Goal: Task Accomplishment & Management: Use online tool/utility

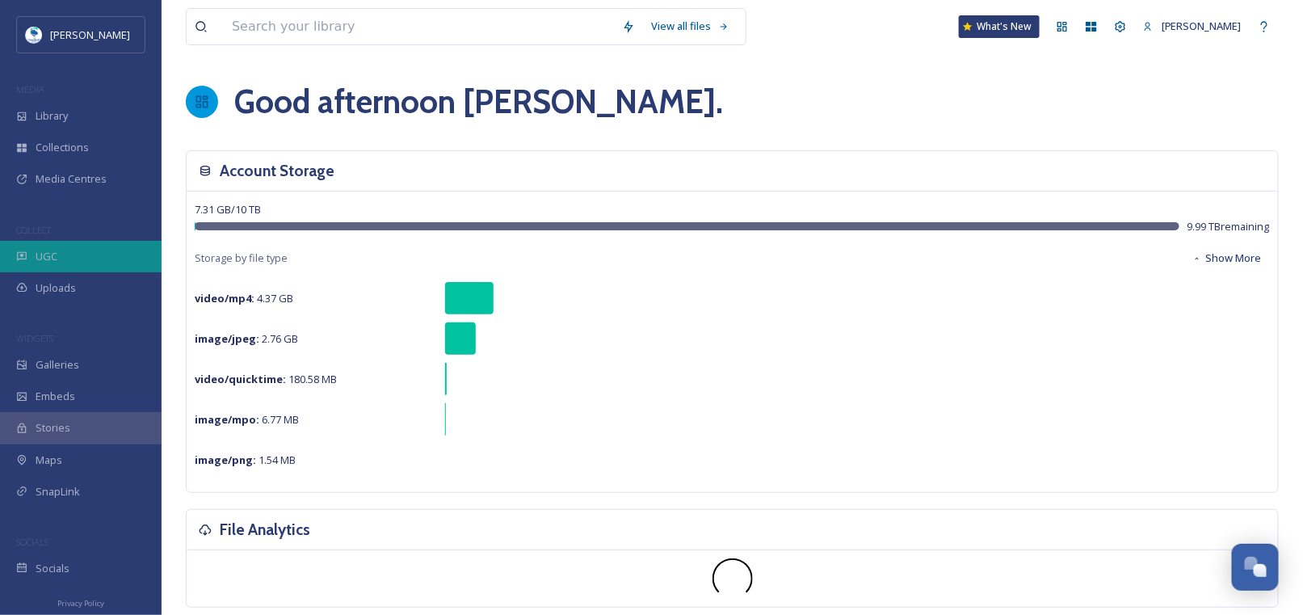
click at [58, 259] on div "UGC" at bounding box center [81, 257] width 162 height 32
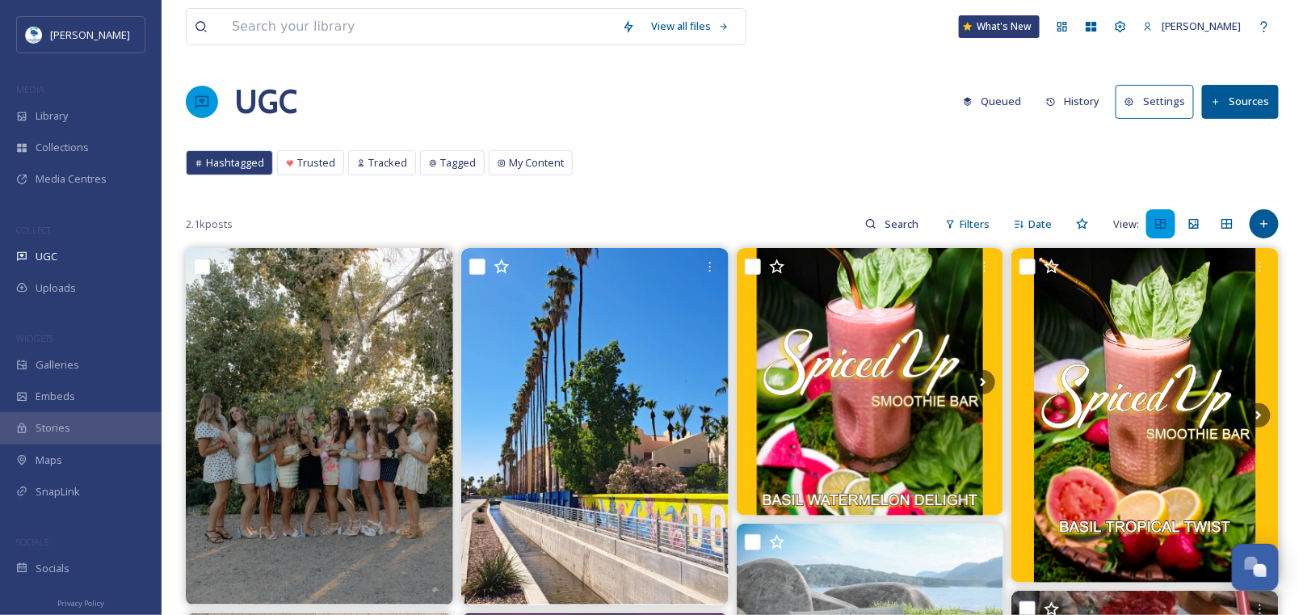
click at [1080, 101] on button "History" at bounding box center [1073, 102] width 70 height 32
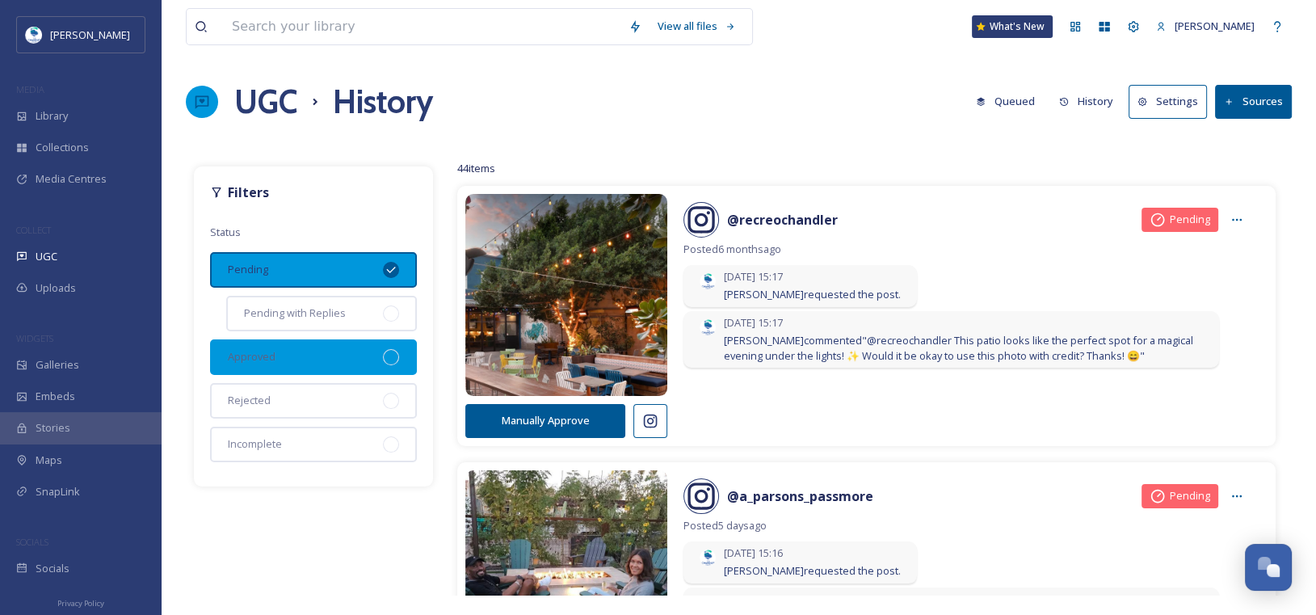
click at [324, 354] on div "Approved" at bounding box center [313, 357] width 207 height 36
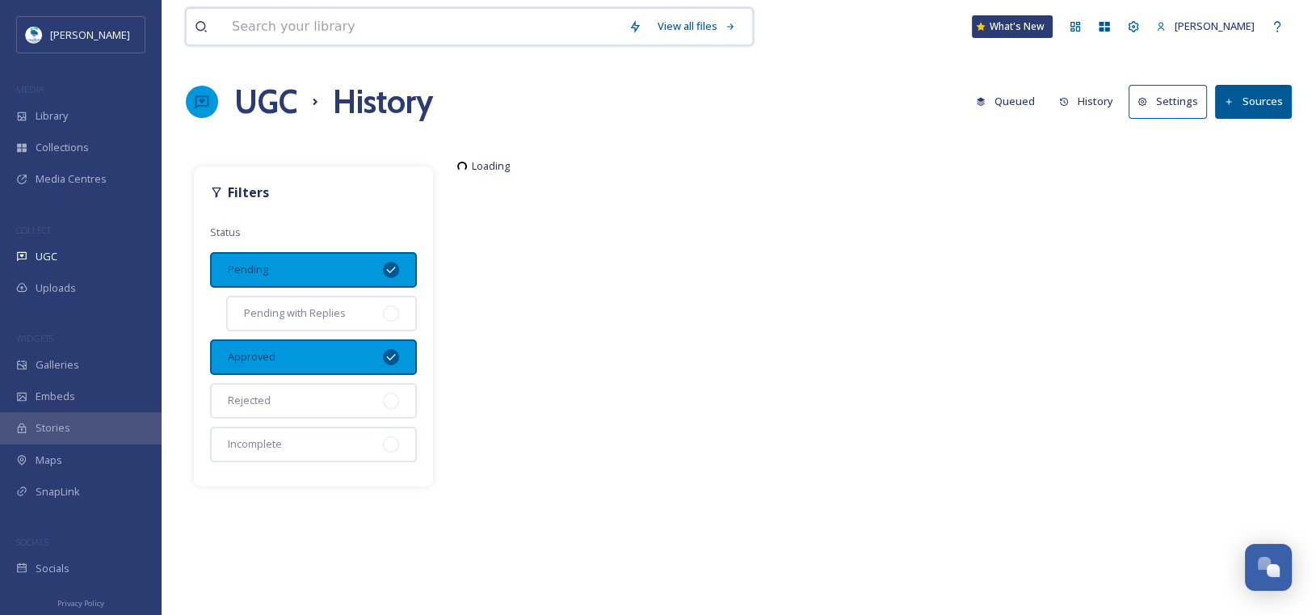
click at [368, 25] on input at bounding box center [422, 27] width 397 height 36
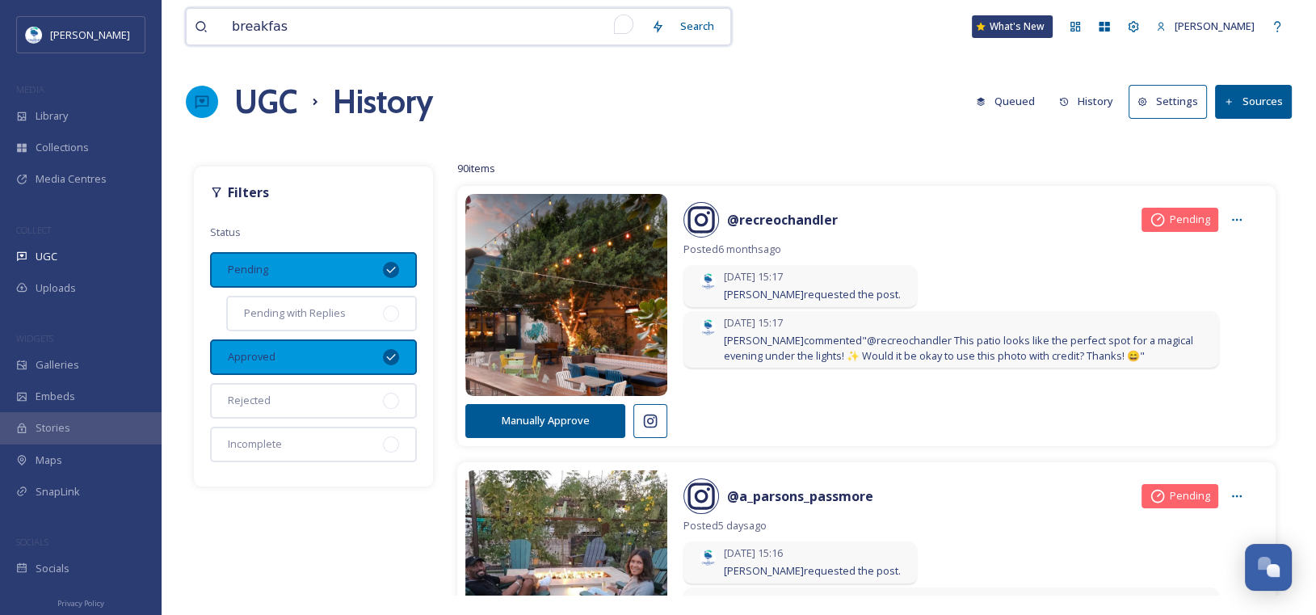
type input "breakfast"
click at [890, 60] on div "breakfast Search What's New [PERSON_NAME] UGC History Queued History Settings S…" at bounding box center [739, 307] width 1154 height 615
click at [417, 32] on input "To enrich screen reader interactions, please activate Accessibility in Grammarl…" at bounding box center [476, 27] width 377 height 36
click at [731, 22] on div "Search Press Enter to search" at bounding box center [729, 27] width 69 height 32
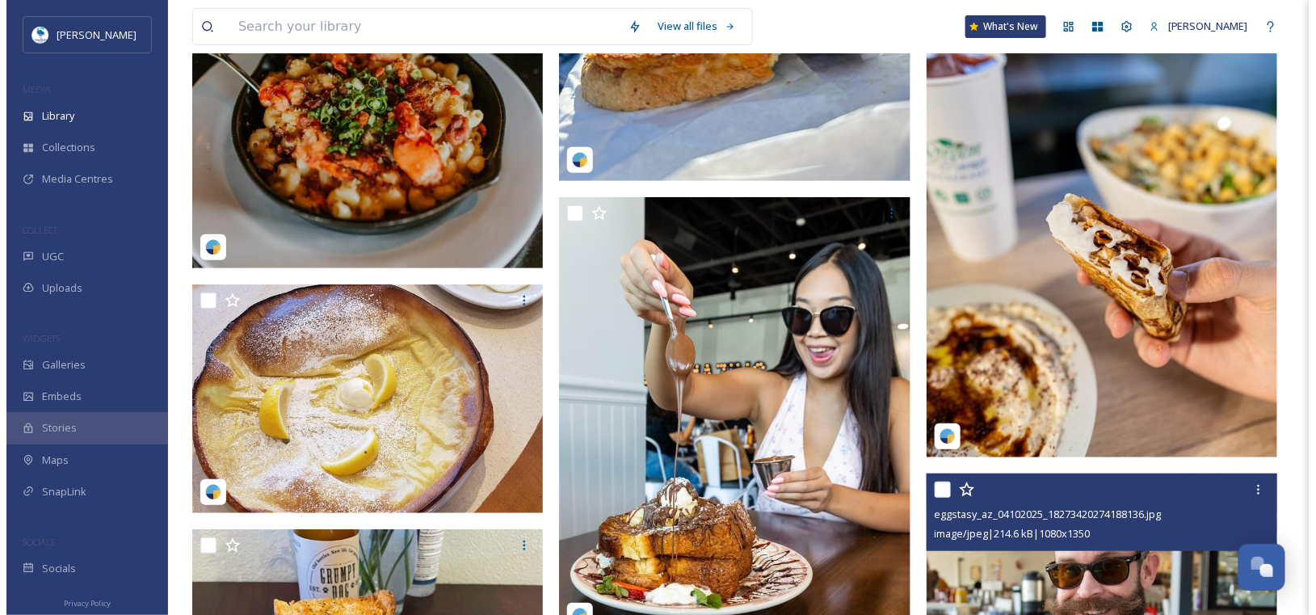
scroll to position [2585, 0]
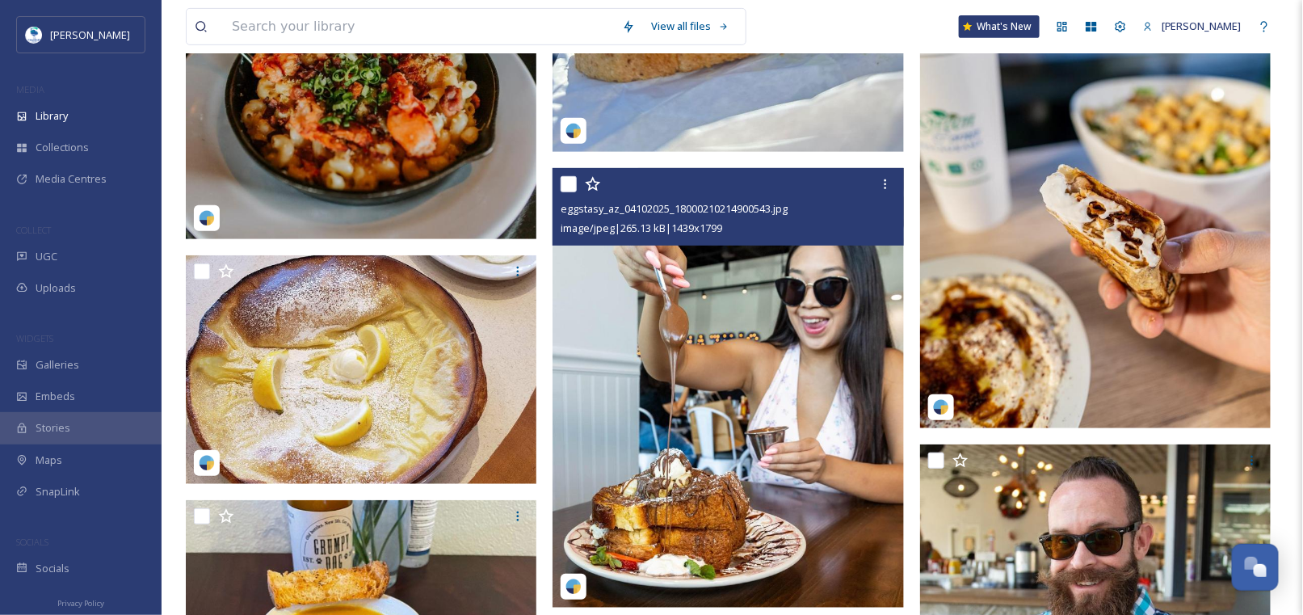
click at [717, 348] on img at bounding box center [728, 387] width 351 height 439
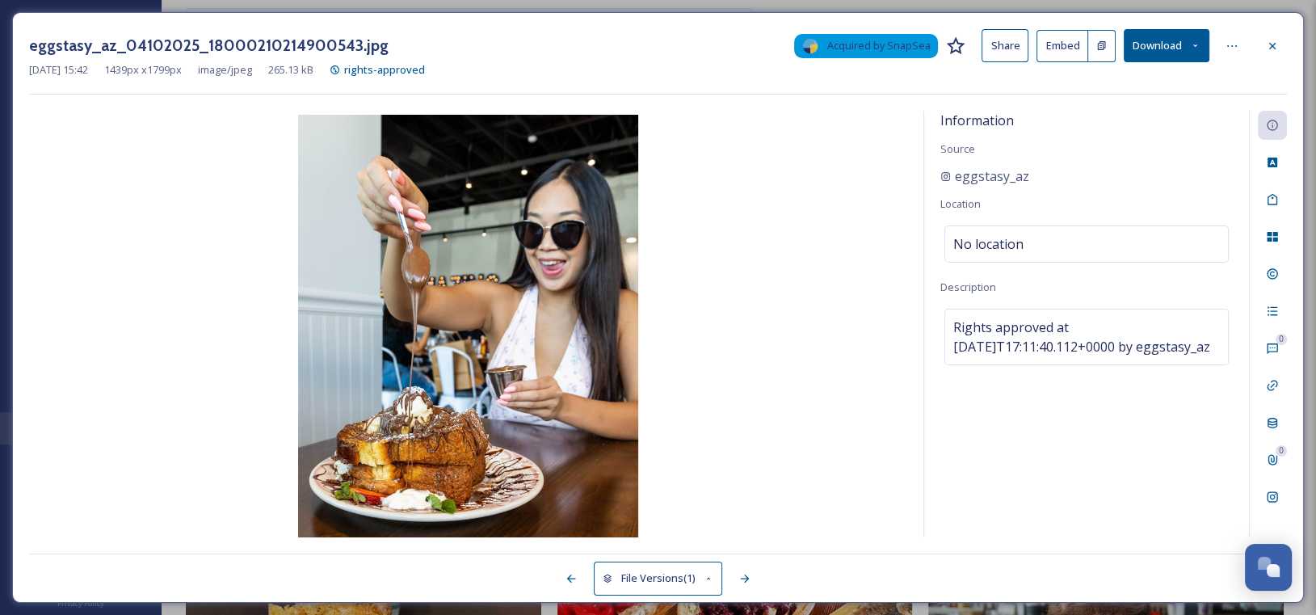
click at [1193, 54] on button "Download" at bounding box center [1167, 45] width 86 height 33
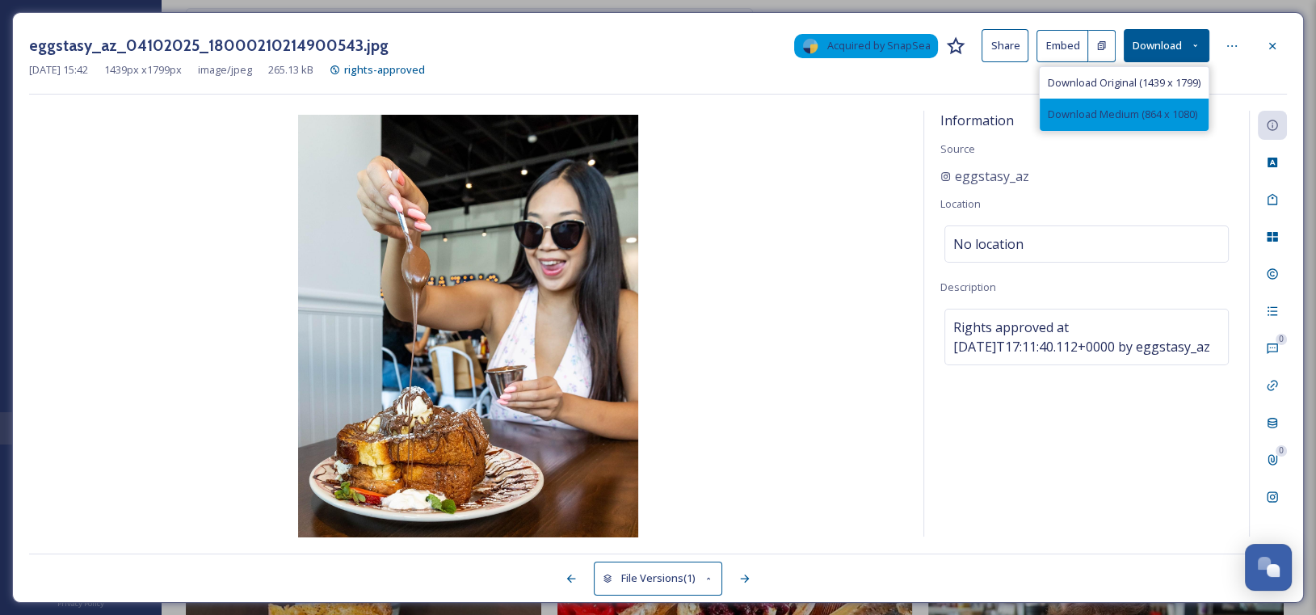
click at [1081, 112] on span "Download Medium (864 x 1080)" at bounding box center [1122, 114] width 149 height 15
